Goal: Task Accomplishment & Management: Use online tool/utility

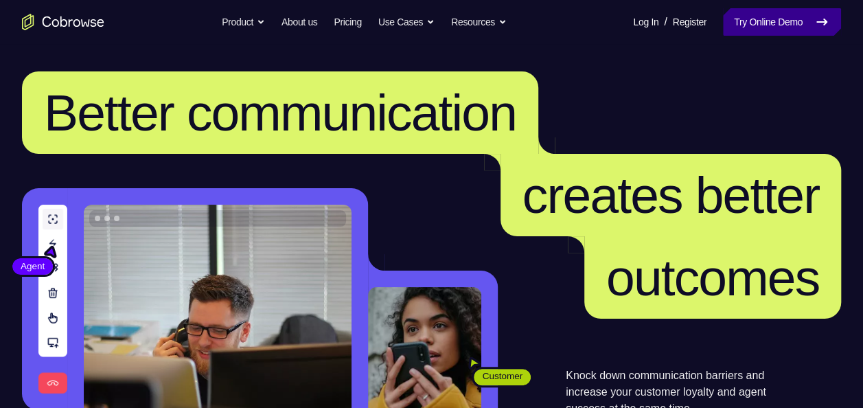
click at [780, 34] on link "Try Online Demo" at bounding box center [782, 21] width 118 height 27
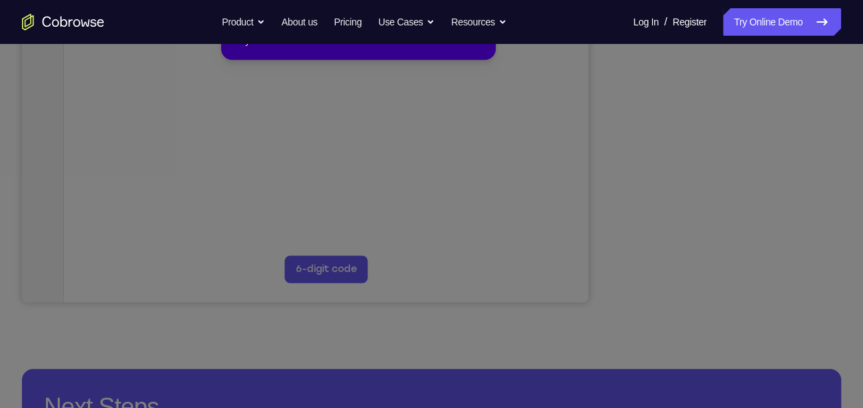
scroll to position [337, 0]
click at [725, 267] on icon at bounding box center [436, 167] width 873 height 481
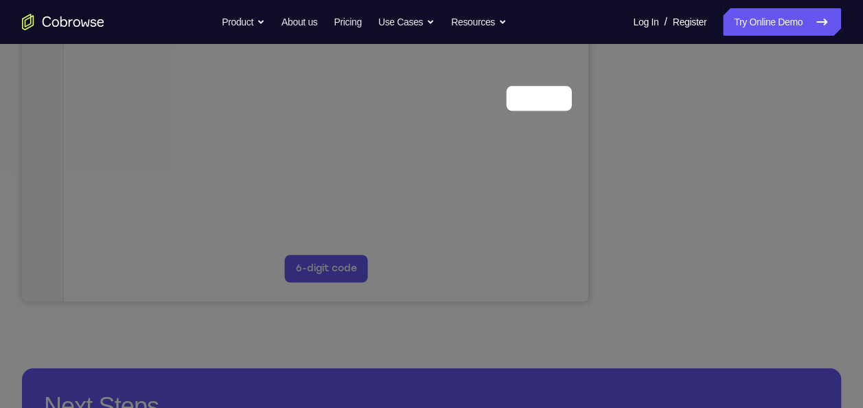
scroll to position [120, 0]
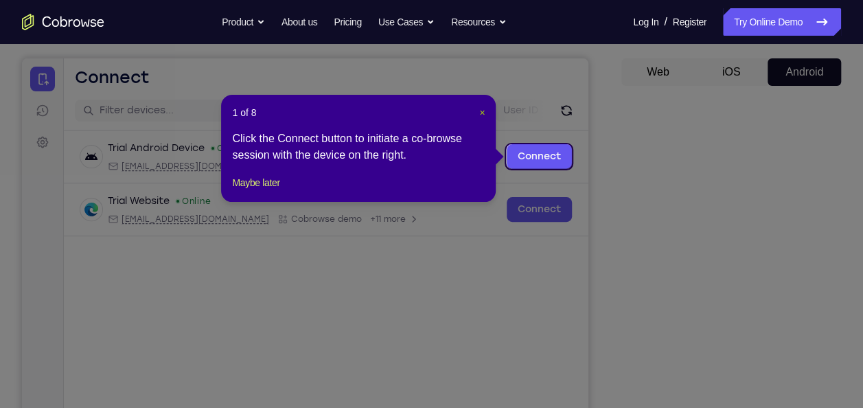
click at [480, 111] on span "×" at bounding box center [481, 112] width 5 height 11
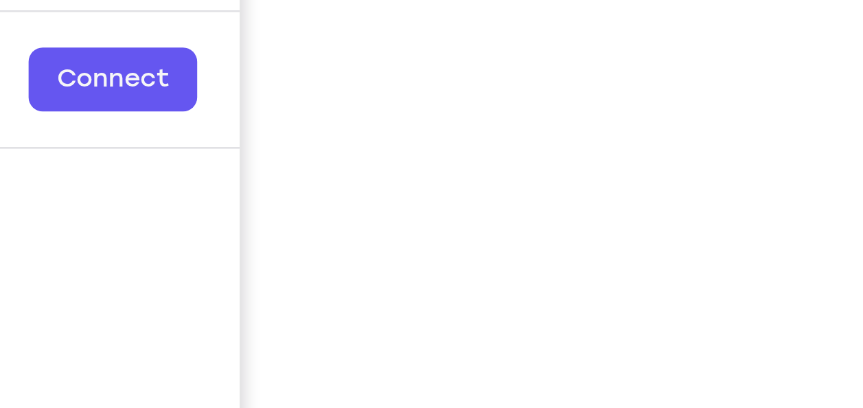
scroll to position [166, 0]
